Goal: Task Accomplishment & Management: Use online tool/utility

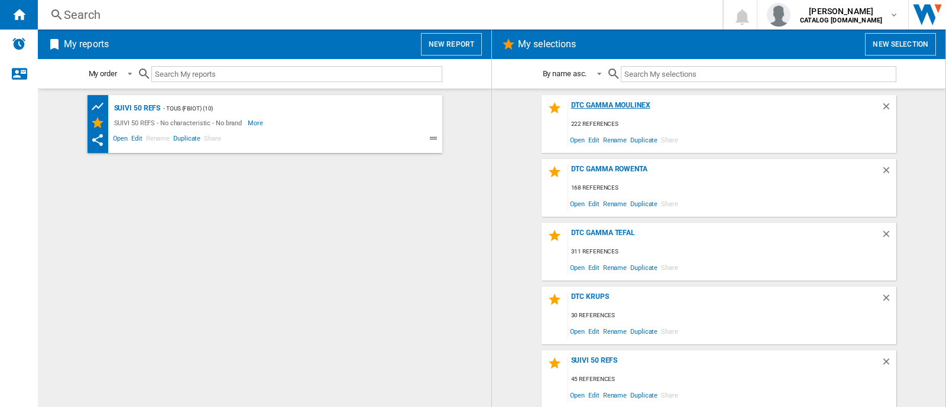
click at [608, 105] on div "DTC GAMMA MOULINEX" at bounding box center [724, 109] width 313 height 16
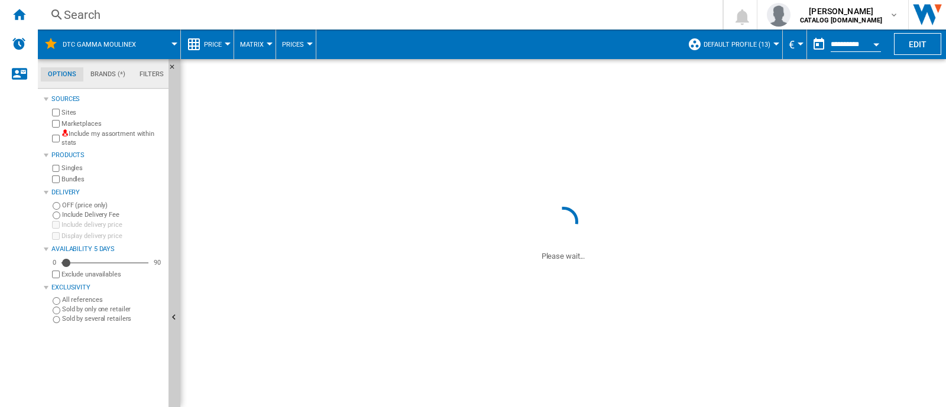
click at [768, 48] on button "Default profile (13)" at bounding box center [740, 45] width 73 height 30
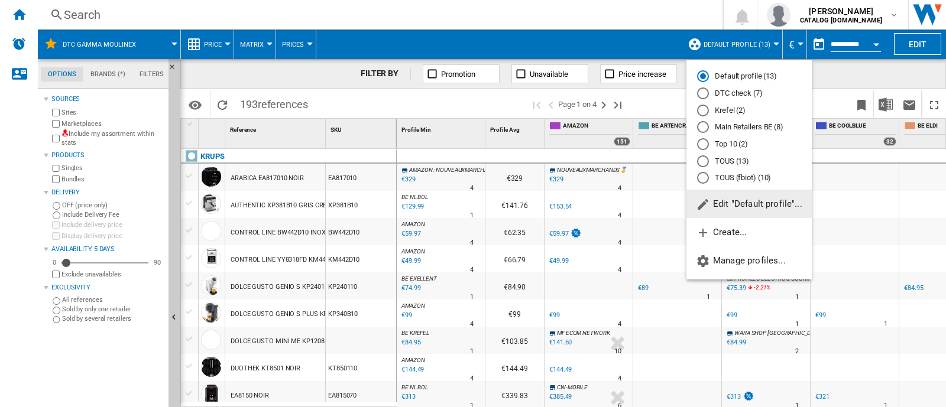
click at [746, 92] on md-radio-button "DTC check (7)" at bounding box center [749, 93] width 104 height 11
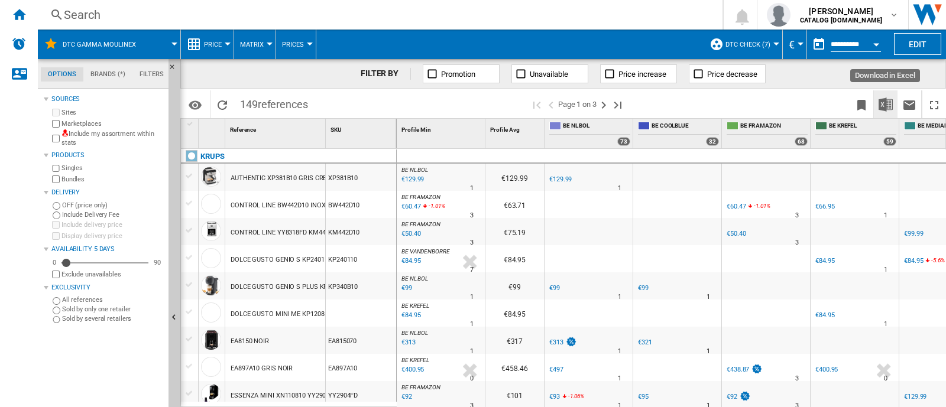
click at [889, 105] on img "Download in Excel" at bounding box center [886, 105] width 14 height 14
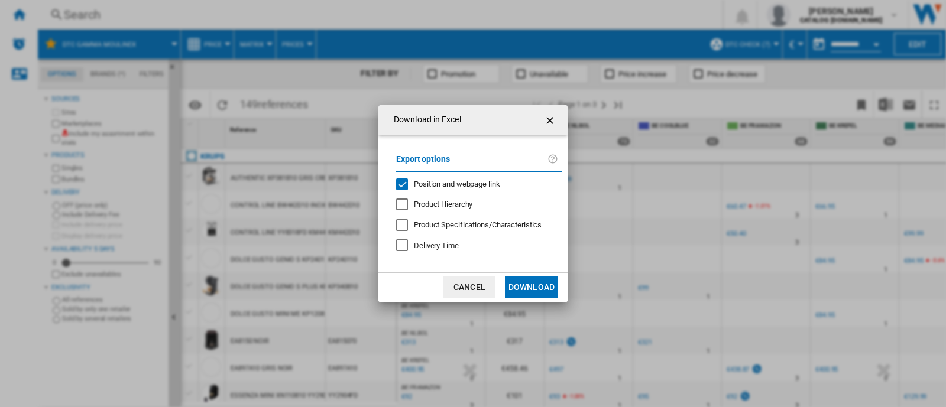
click at [476, 185] on span "Position and webpage link" at bounding box center [457, 184] width 86 height 9
click at [518, 287] on button "Download" at bounding box center [531, 287] width 53 height 21
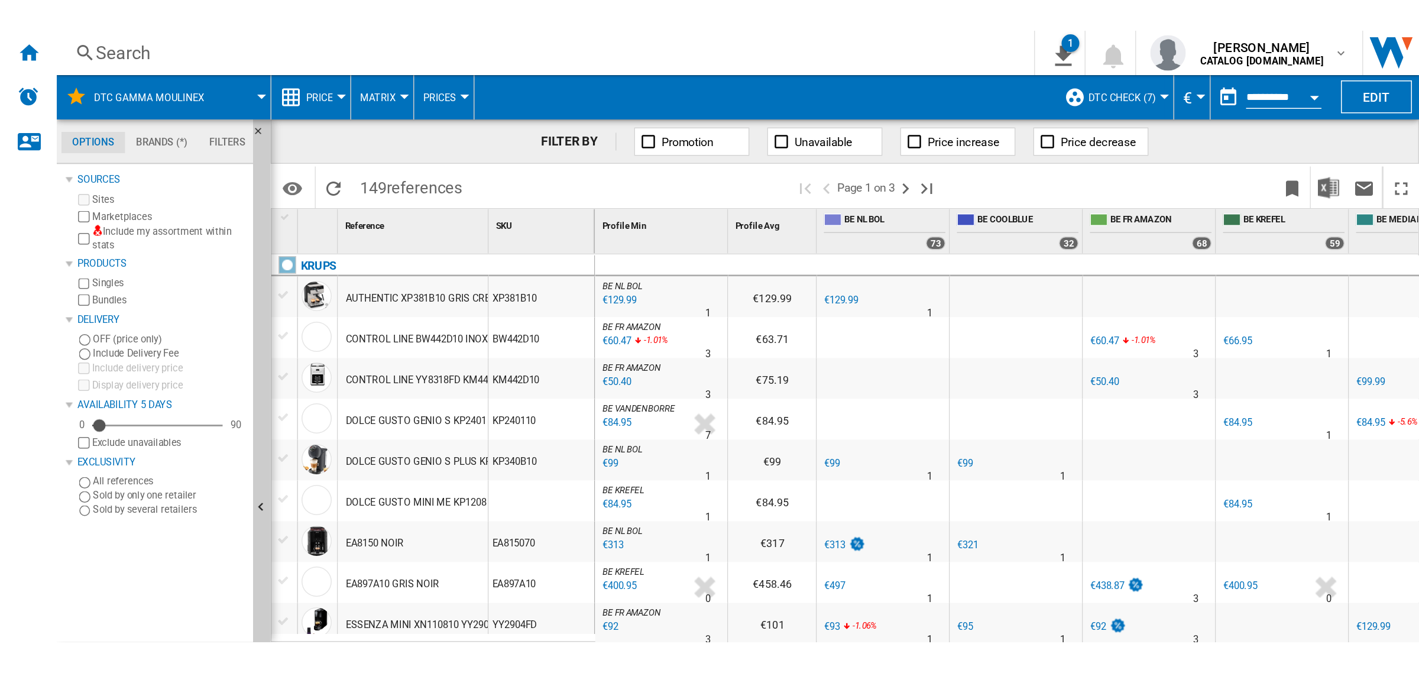
scroll to position [222, 0]
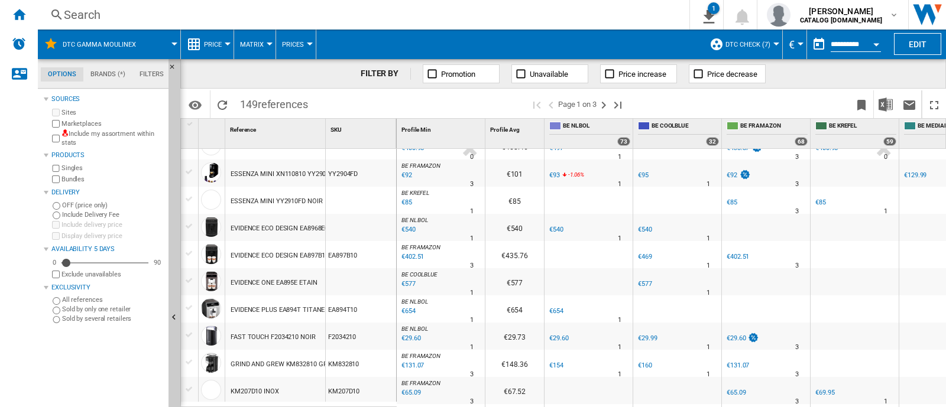
click at [280, 16] on div "Search" at bounding box center [361, 15] width 595 height 17
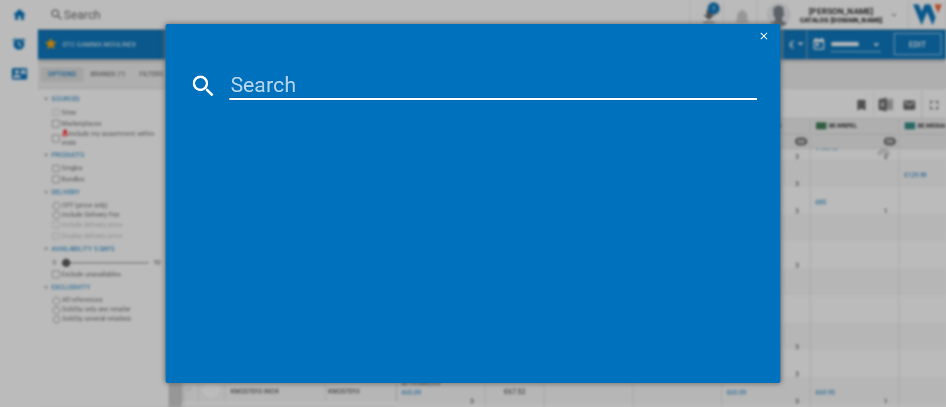
click at [302, 60] on md-dialog-content at bounding box center [473, 215] width 615 height 335
click at [296, 84] on input at bounding box center [492, 86] width 527 height 28
paste input "YY4899"
type input "YY4899"
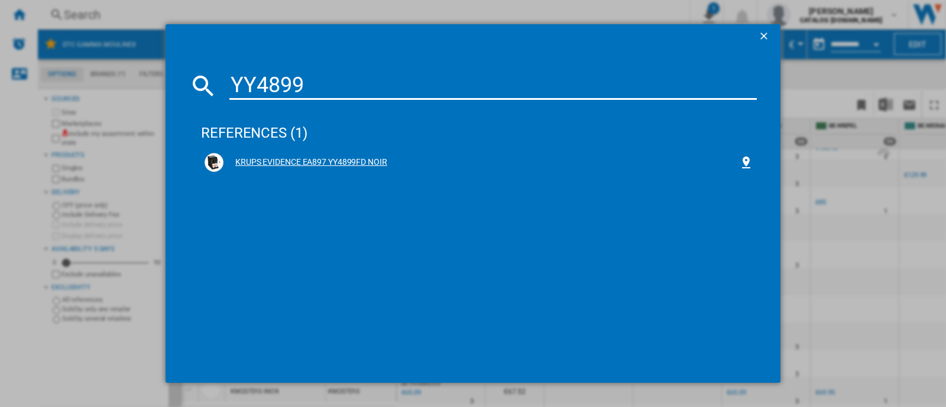
click at [344, 160] on div "KRUPS EVIDENCE EA897 YY4899FD NOIR" at bounding box center [482, 163] width 516 height 12
